Goal: Find contact information: Find contact information

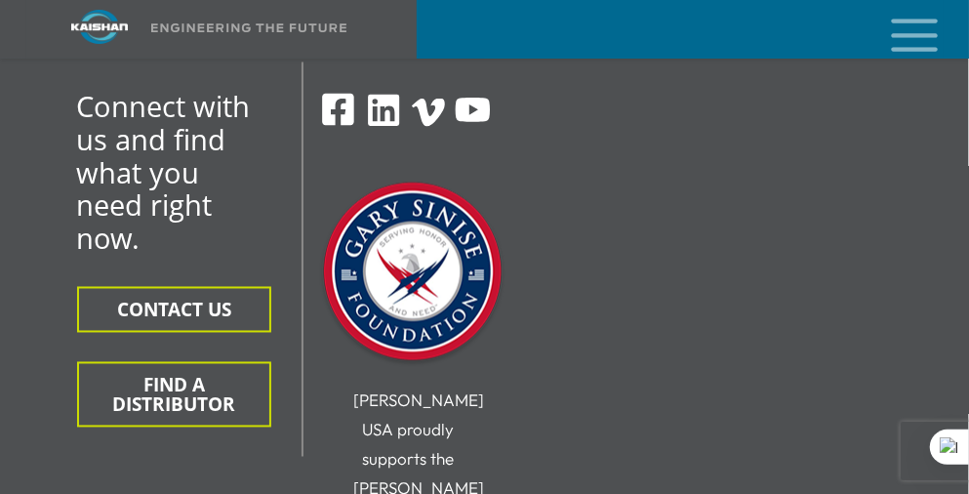
scroll to position [4587, 0]
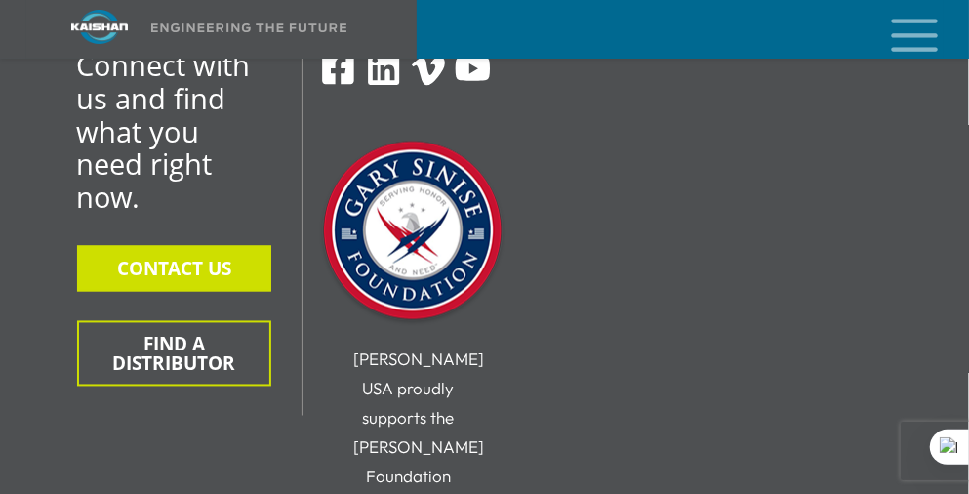
click at [225, 251] on button "CONTACT US" at bounding box center [174, 269] width 194 height 46
click at [213, 246] on button "CONTACT US" at bounding box center [174, 269] width 194 height 46
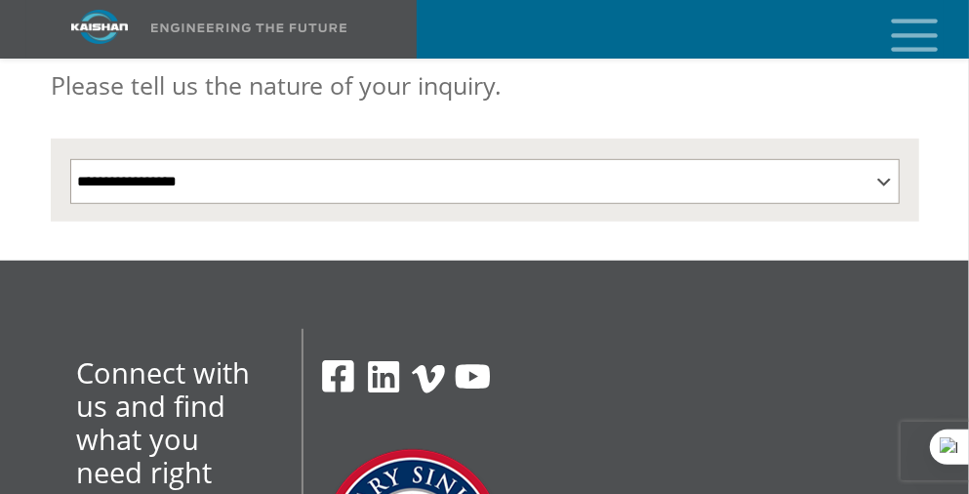
scroll to position [586, 0]
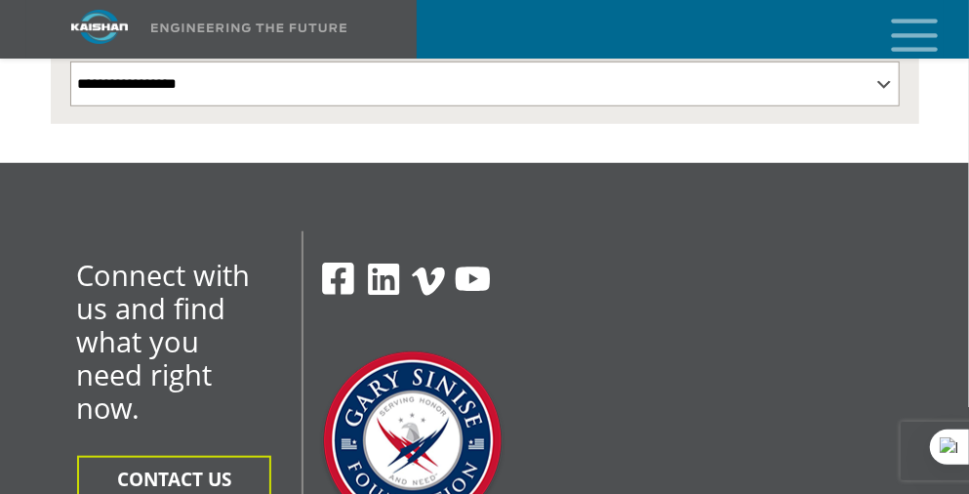
click at [384, 261] on img at bounding box center [384, 280] width 38 height 38
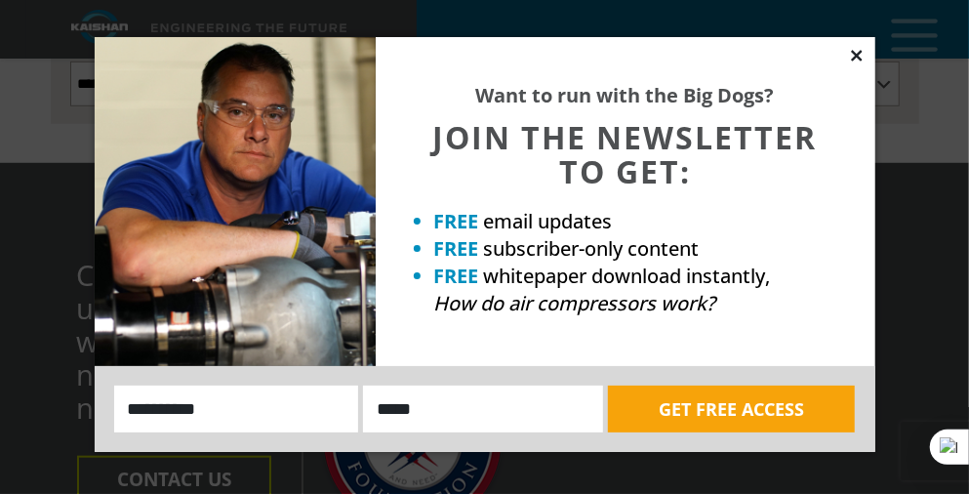
click at [860, 51] on icon at bounding box center [856, 55] width 11 height 11
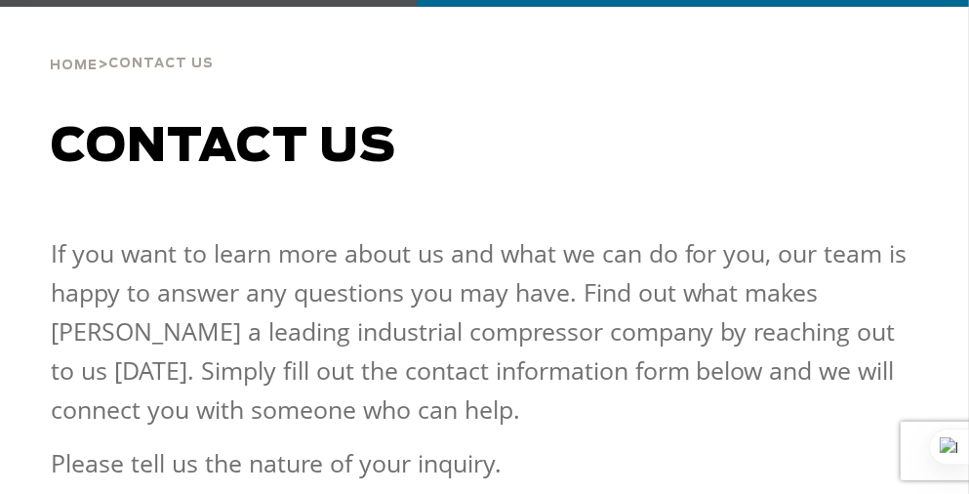
scroll to position [0, 0]
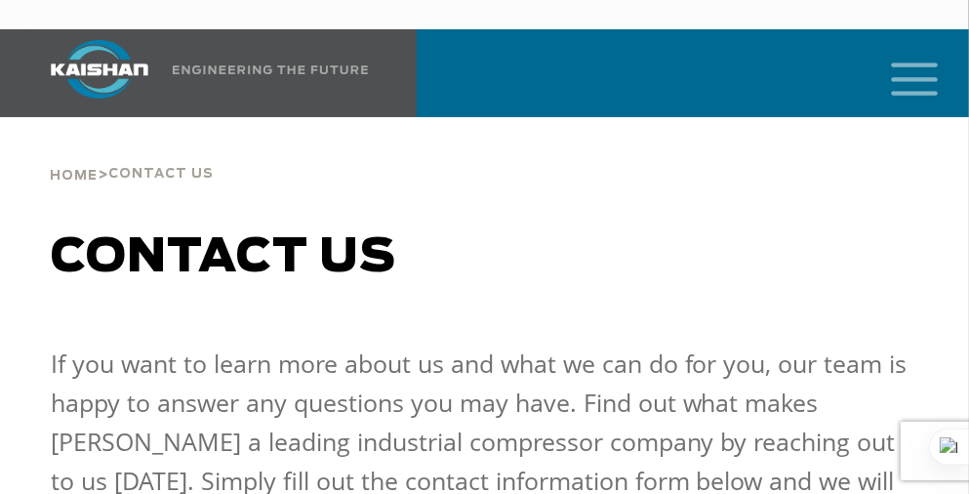
click at [893, 55] on icon "mobile menu" at bounding box center [915, 77] width 62 height 61
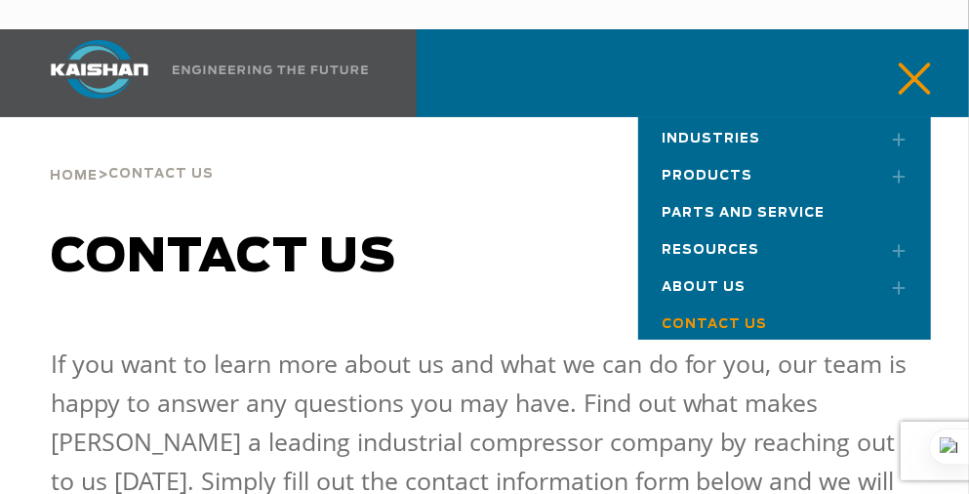
click at [727, 265] on link "About Us" at bounding box center [784, 283] width 293 height 37
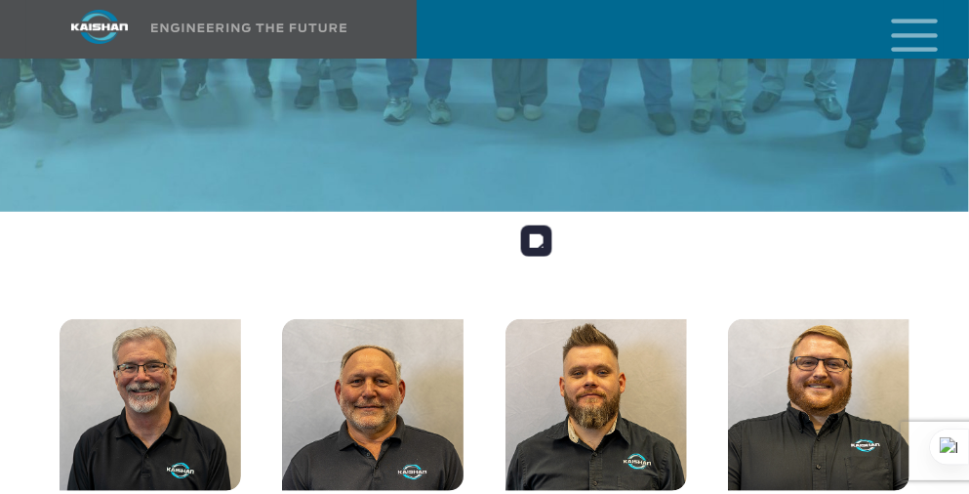
scroll to position [3611, 0]
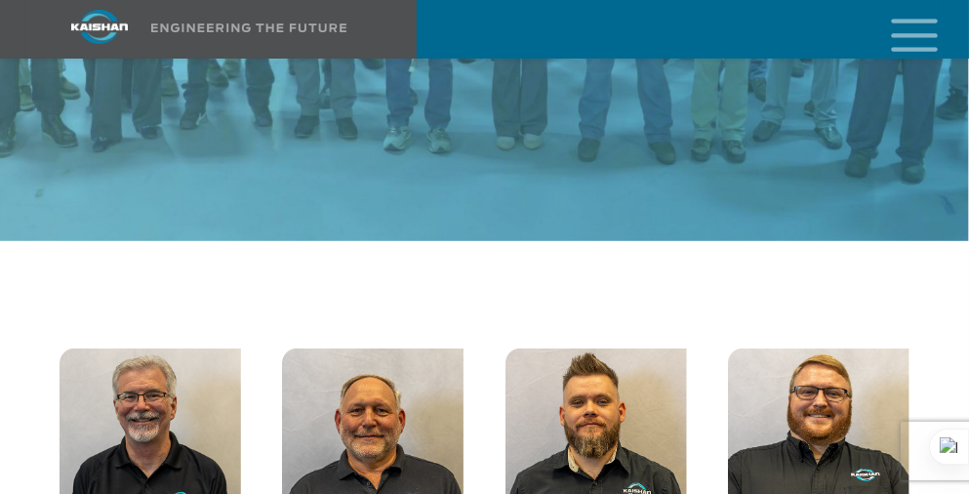
click at [159, 359] on img at bounding box center [151, 434] width 182 height 172
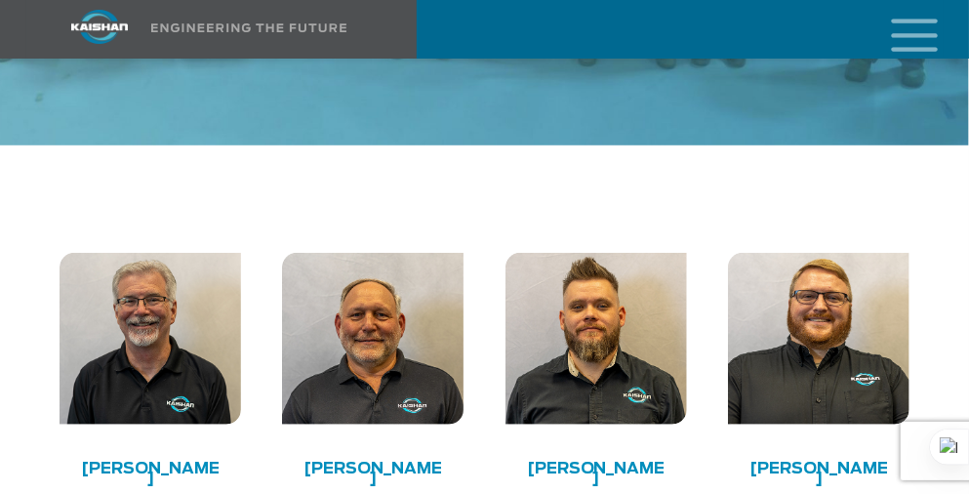
scroll to position [3709, 0]
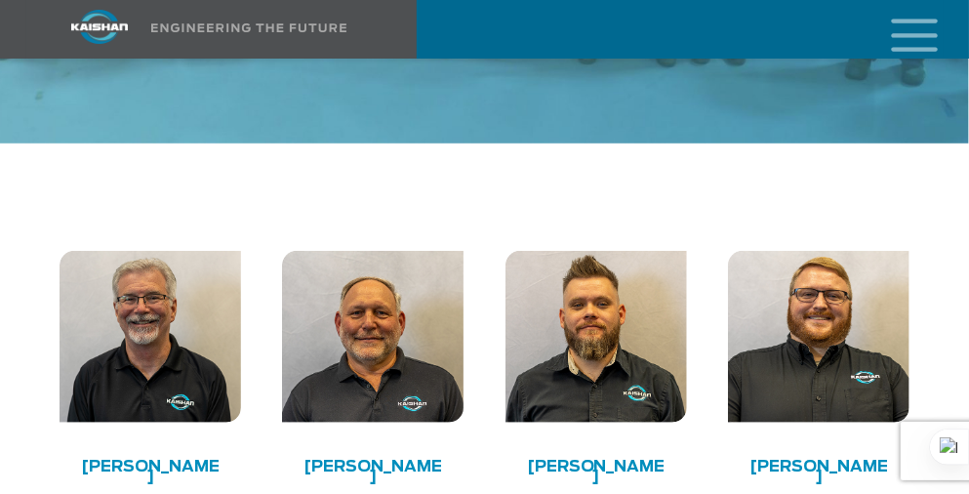
drag, startPoint x: 172, startPoint y: 370, endPoint x: 161, endPoint y: 358, distance: 15.9
click at [157, 462] on h4 "Keith Schumacher" at bounding box center [149, 472] width 145 height 20
drag, startPoint x: 407, startPoint y: 357, endPoint x: 310, endPoint y: 322, distance: 102.8
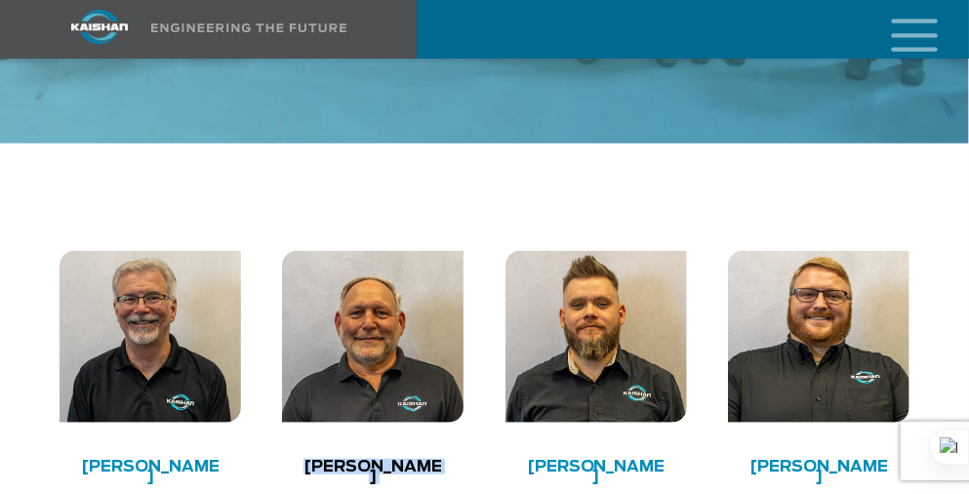
click at [310, 462] on div "Dave George PRESIDENT" at bounding box center [373, 496] width 182 height 69
